Goal: Find specific page/section

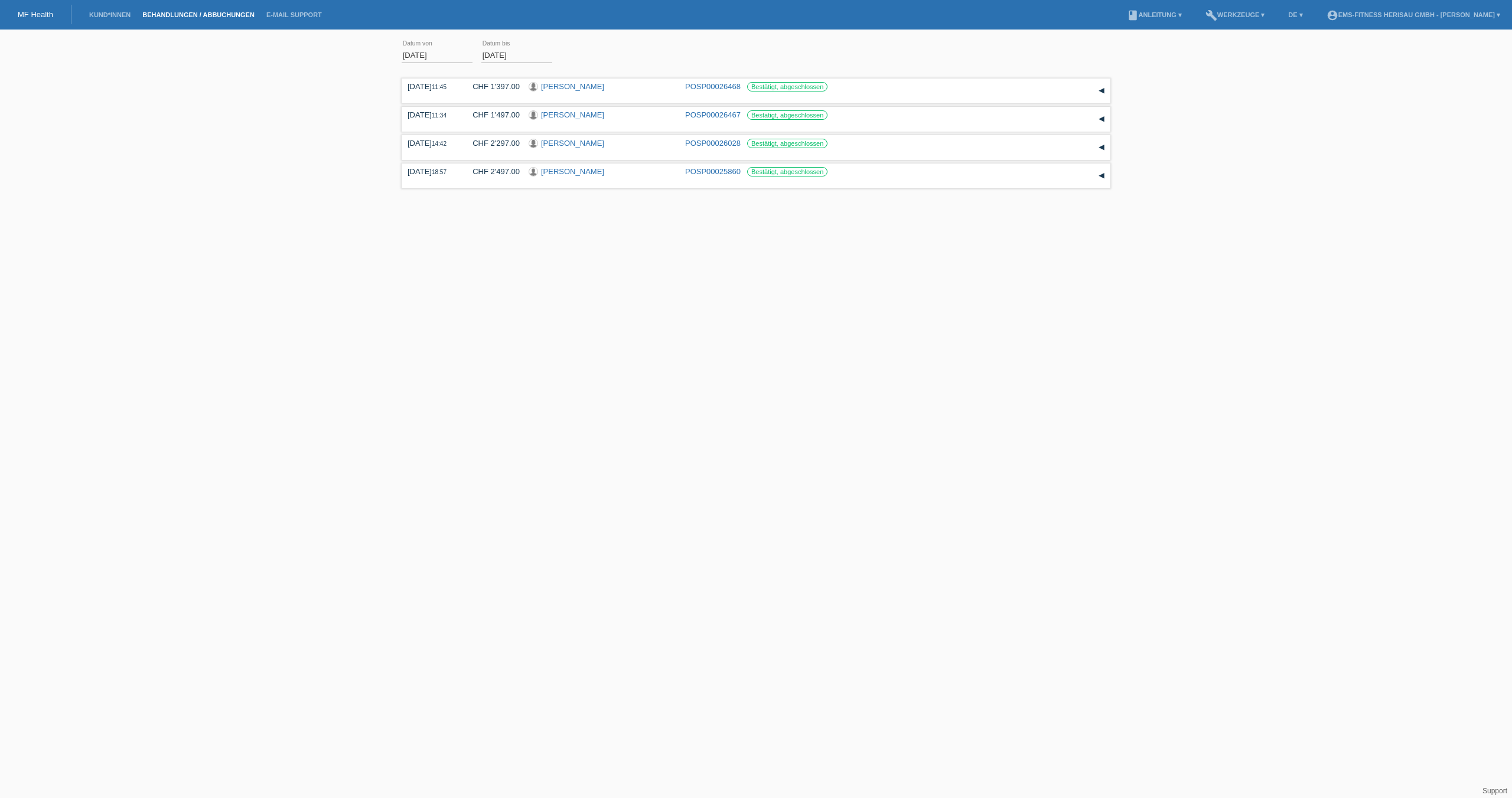
click at [93, 19] on li "Kund*innen" at bounding box center [110, 15] width 53 height 30
click at [111, 14] on link "Kund*innen" at bounding box center [110, 15] width 53 height 7
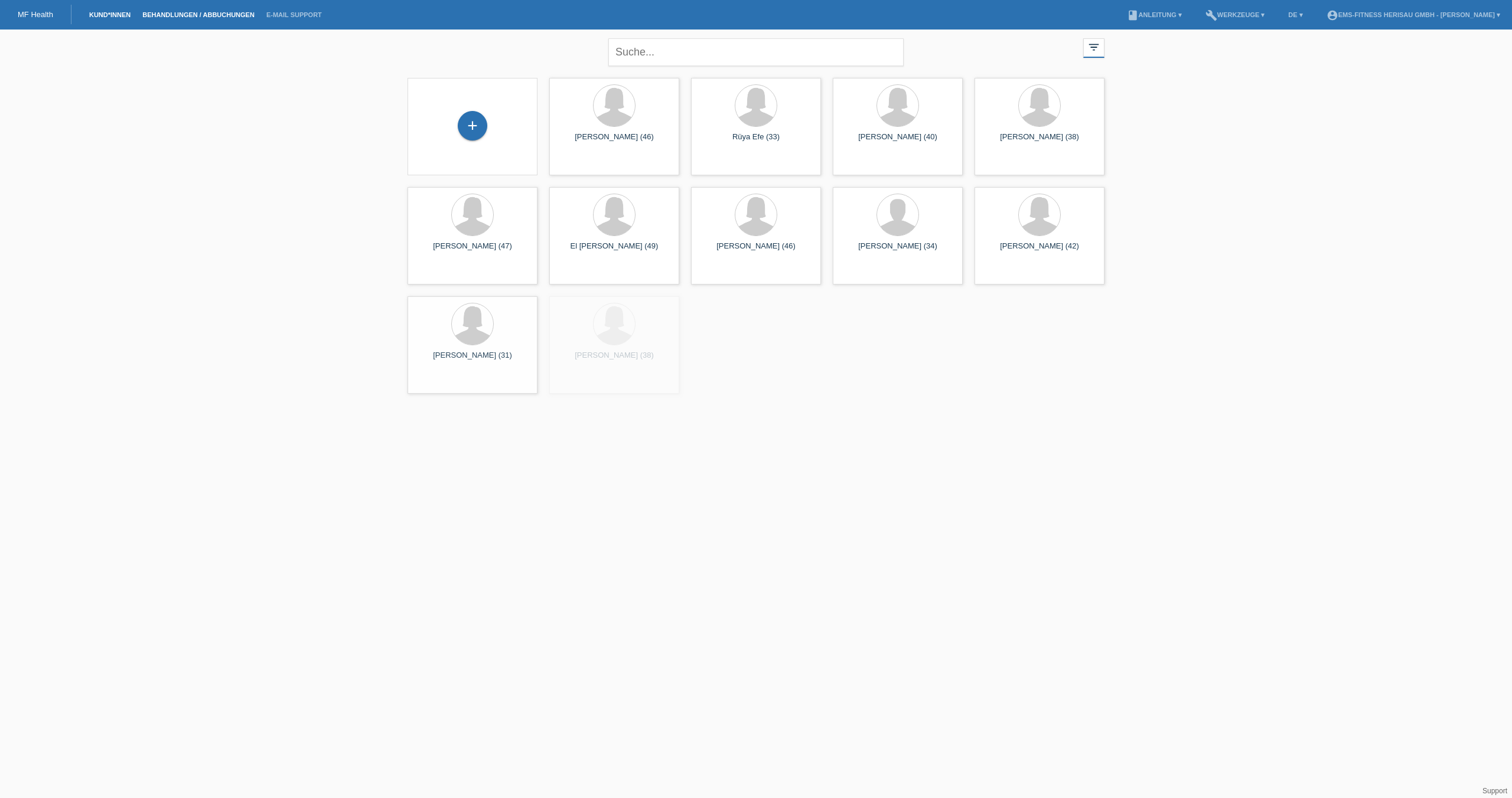
click at [195, 17] on link "Behandlungen / Abbuchungen" at bounding box center [198, 15] width 124 height 7
